Goal: Information Seeking & Learning: Learn about a topic

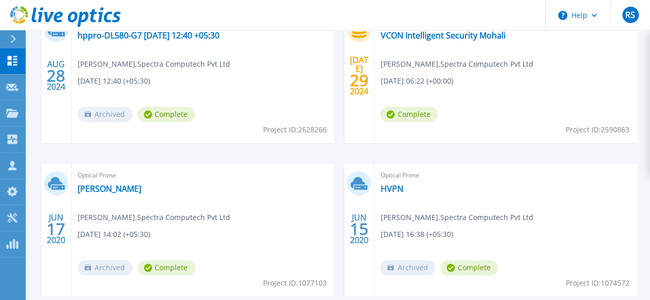
scroll to position [377, 0]
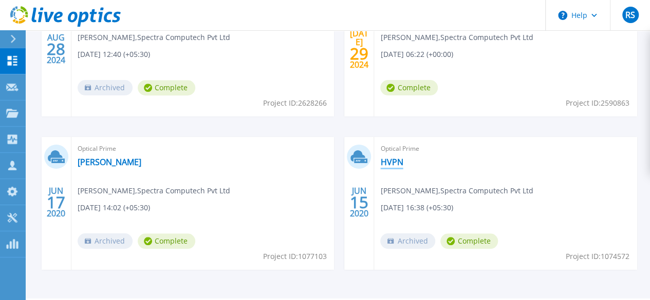
click at [380, 163] on link "HVPN" at bounding box center [391, 162] width 23 height 10
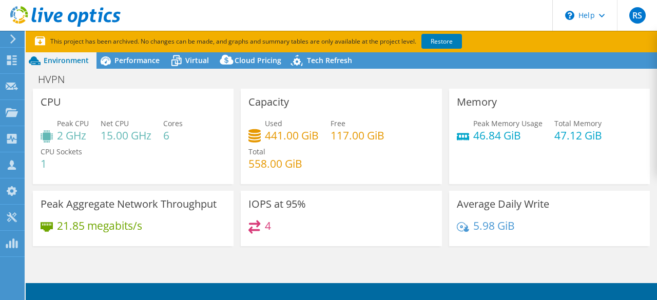
select select "USD"
click at [256, 225] on icon at bounding box center [255, 227] width 12 height 14
click at [266, 207] on h3 "IOPS at 95%" at bounding box center [278, 204] width 58 height 11
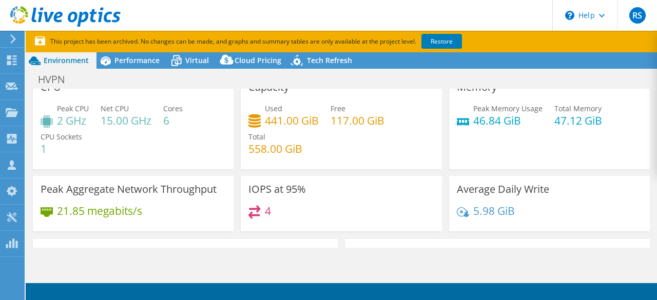
scroll to position [10, 0]
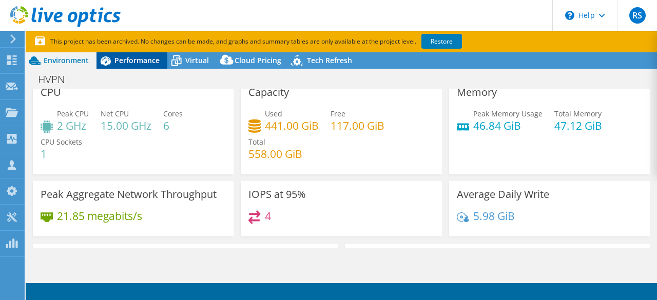
click at [138, 61] on span "Performance" at bounding box center [137, 60] width 45 height 10
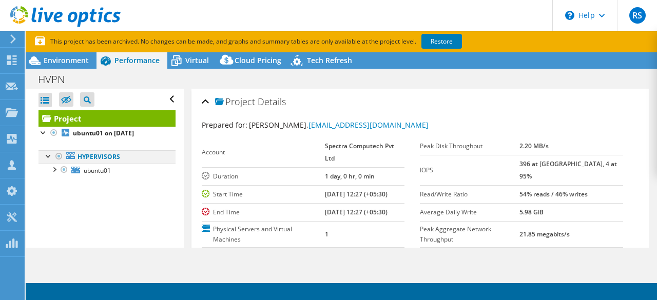
click at [48, 152] on div at bounding box center [49, 155] width 10 height 10
click at [51, 156] on div at bounding box center [49, 155] width 10 height 10
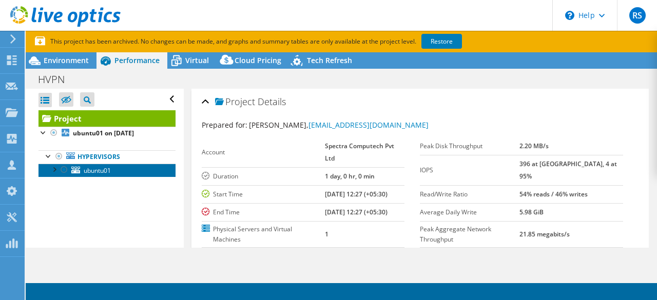
click at [92, 166] on span "ubuntu01" at bounding box center [97, 170] width 27 height 9
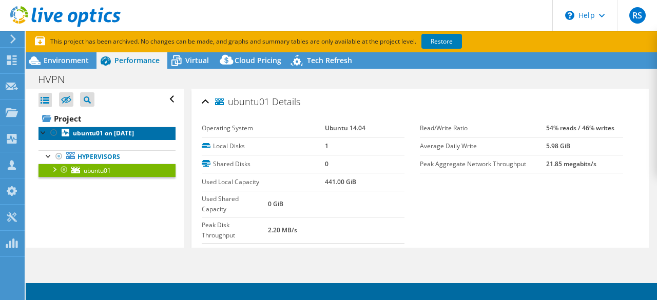
click at [87, 131] on b "ubuntu01 on 6/15/2020" at bounding box center [103, 133] width 61 height 9
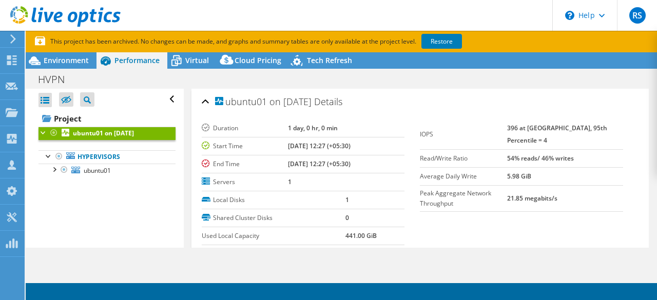
click at [226, 183] on label "Servers" at bounding box center [245, 182] width 86 height 10
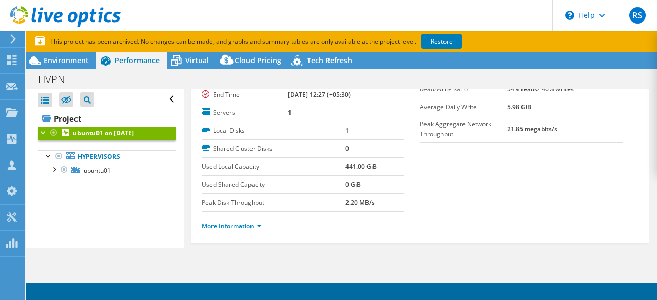
scroll to position [80, 0]
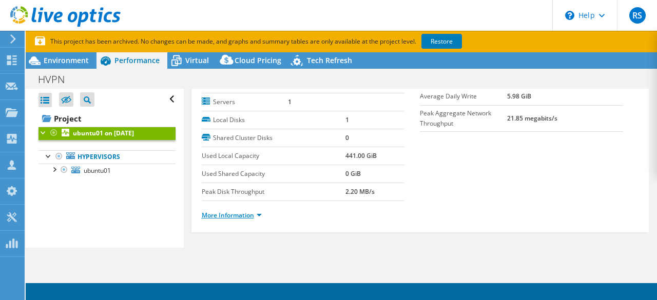
click at [253, 214] on link "More Information" at bounding box center [232, 215] width 60 height 9
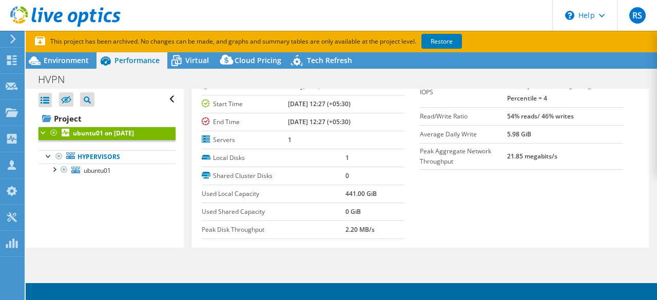
scroll to position [0, 0]
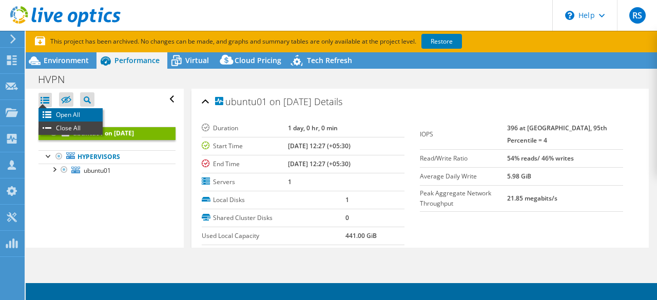
click at [68, 116] on li "Open All" at bounding box center [71, 114] width 64 height 13
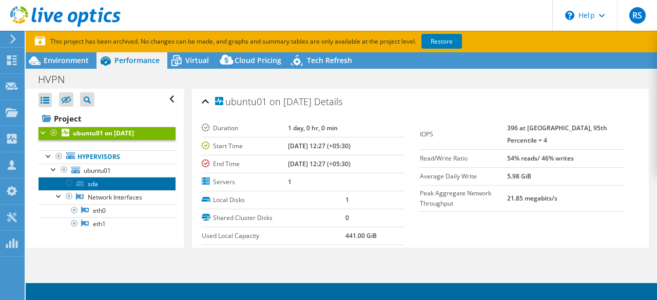
click at [91, 185] on link "sda" at bounding box center [107, 183] width 137 height 13
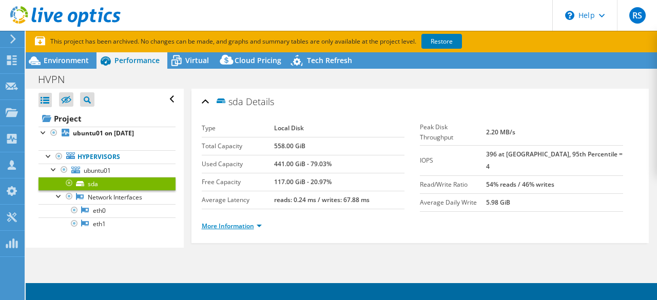
click at [216, 223] on link "More Information" at bounding box center [232, 226] width 60 height 9
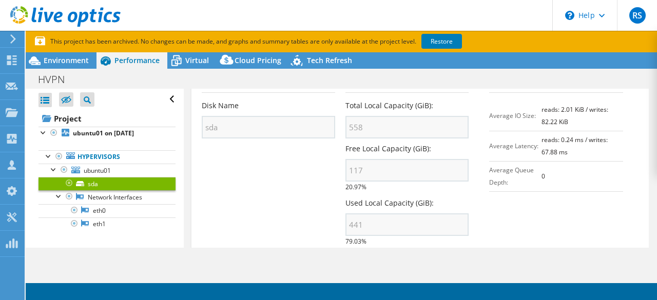
scroll to position [198, 0]
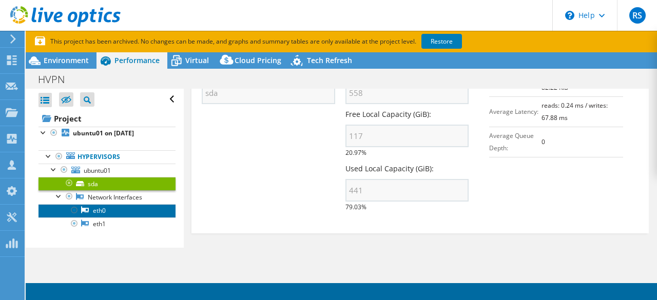
click at [101, 210] on link "eth0" at bounding box center [107, 210] width 137 height 13
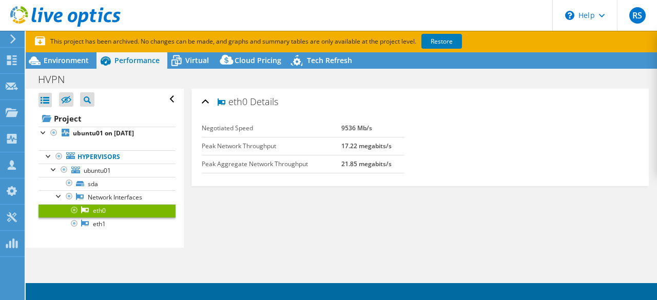
scroll to position [0, 0]
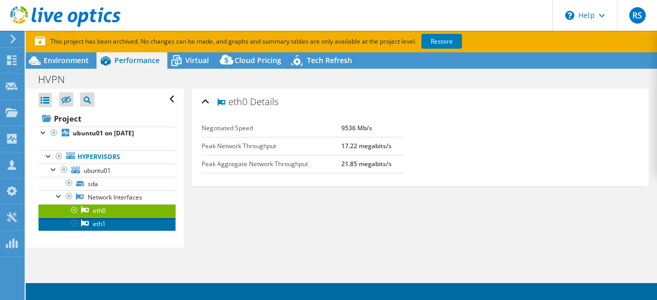
click at [102, 220] on link "eth1" at bounding box center [107, 224] width 137 height 13
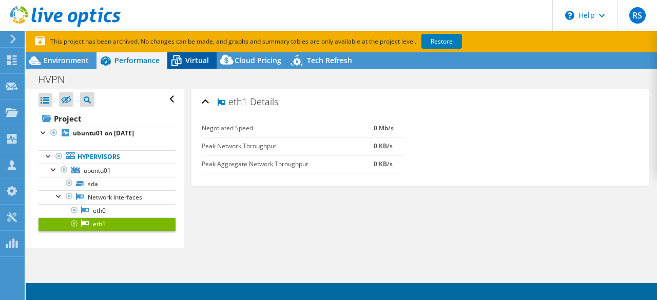
click at [191, 60] on span "Virtual" at bounding box center [197, 60] width 24 height 10
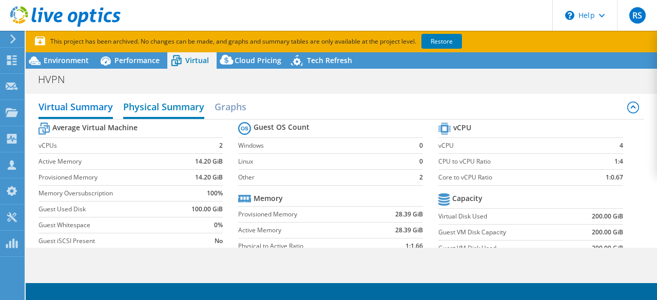
click at [160, 105] on h2 "Physical Summary" at bounding box center [163, 108] width 81 height 23
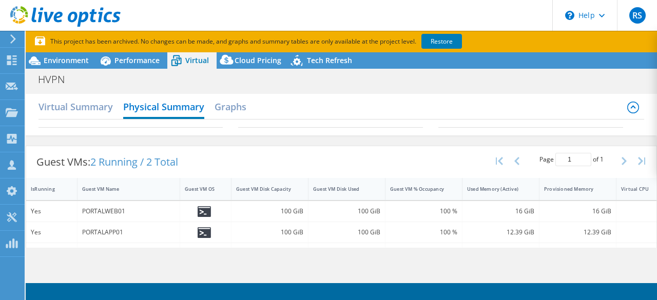
scroll to position [28, 0]
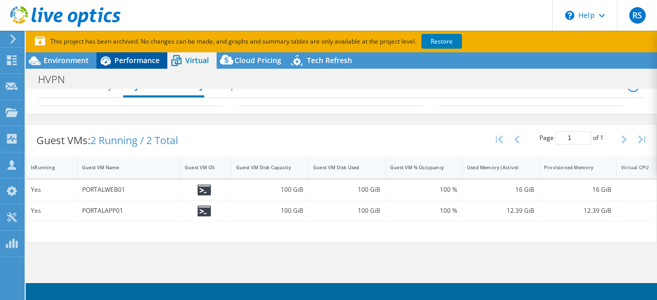
click at [127, 62] on span "Performance" at bounding box center [137, 60] width 45 height 10
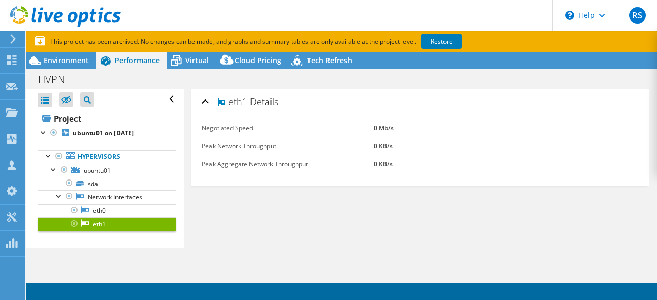
scroll to position [0, 0]
click at [61, 61] on span "Environment" at bounding box center [66, 60] width 45 height 10
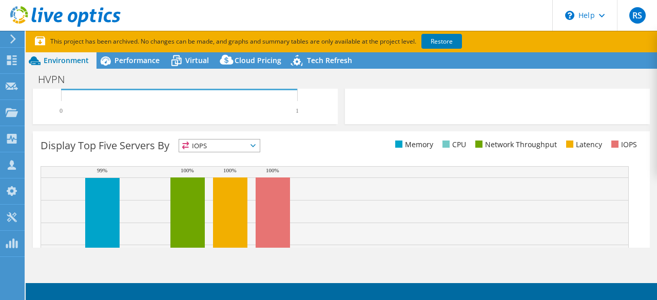
scroll to position [342, 0]
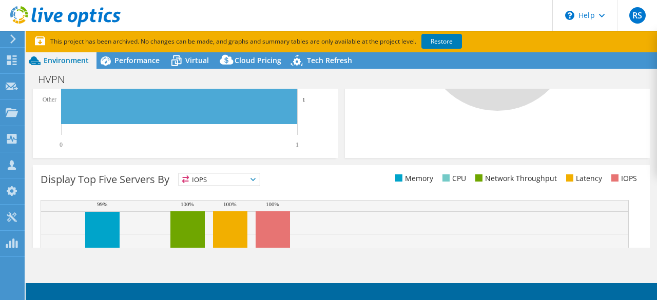
click at [256, 179] on icon at bounding box center [253, 179] width 5 height 3
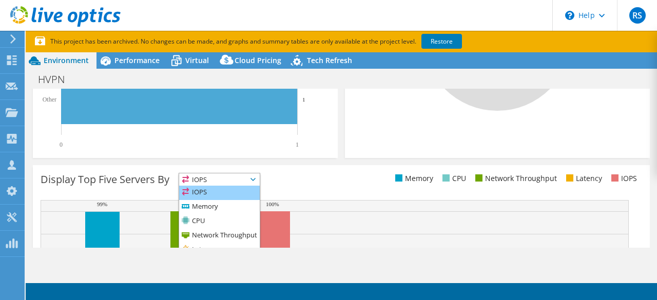
click at [222, 192] on li "IOPS" at bounding box center [219, 193] width 81 height 14
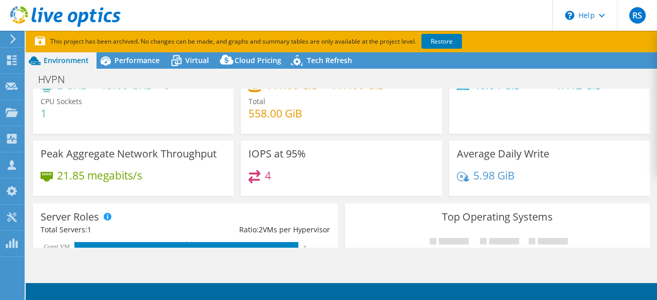
scroll to position [0, 0]
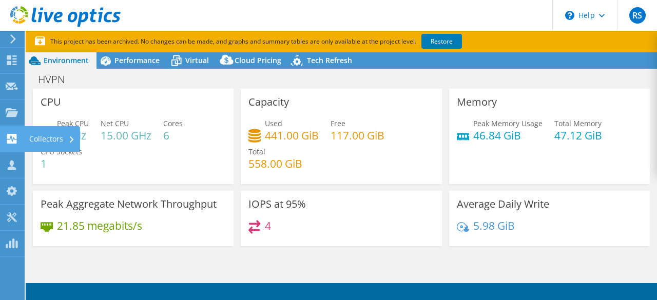
click at [45, 137] on div "Collectors" at bounding box center [52, 139] width 56 height 26
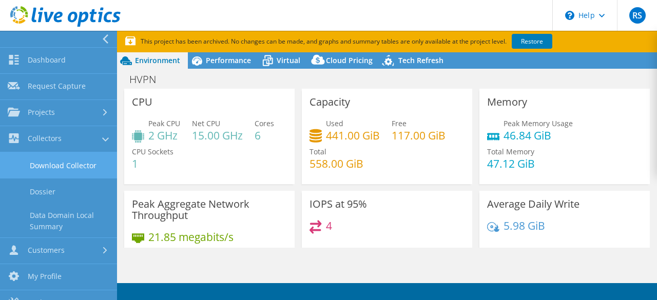
click at [75, 170] on link "Download Collector" at bounding box center [58, 165] width 117 height 26
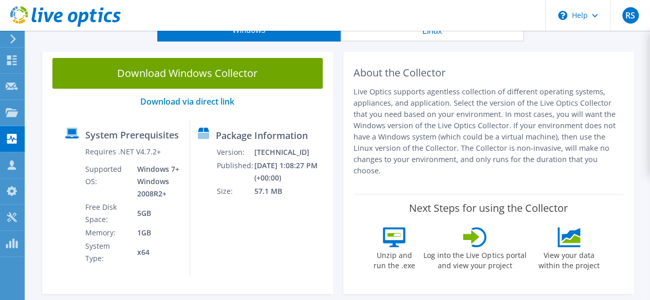
scroll to position [50, 0]
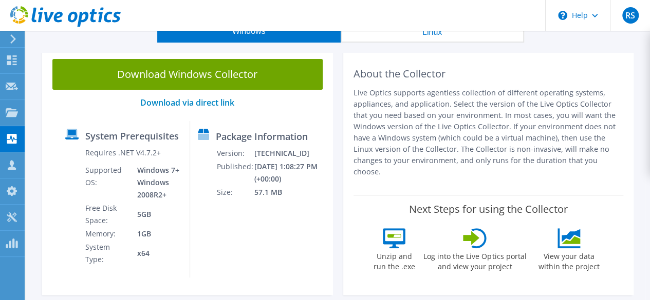
click at [13, 43] on icon at bounding box center [13, 38] width 8 height 9
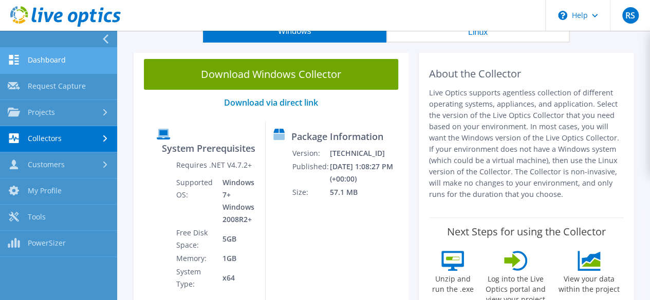
click at [39, 58] on link "Dashboard" at bounding box center [58, 61] width 117 height 26
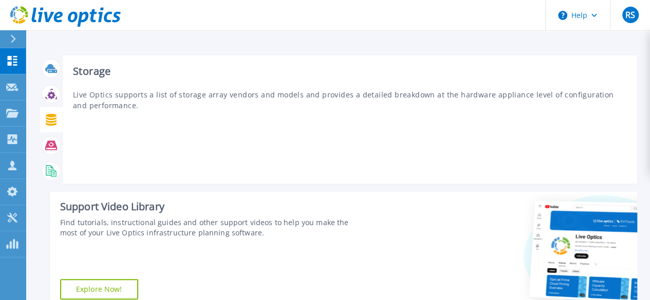
click at [50, 117] on icon at bounding box center [51, 120] width 11 height 12
click at [52, 115] on icon at bounding box center [51, 120] width 11 height 12
click at [53, 88] on icon at bounding box center [51, 94] width 12 height 12
